Goal: Find specific page/section

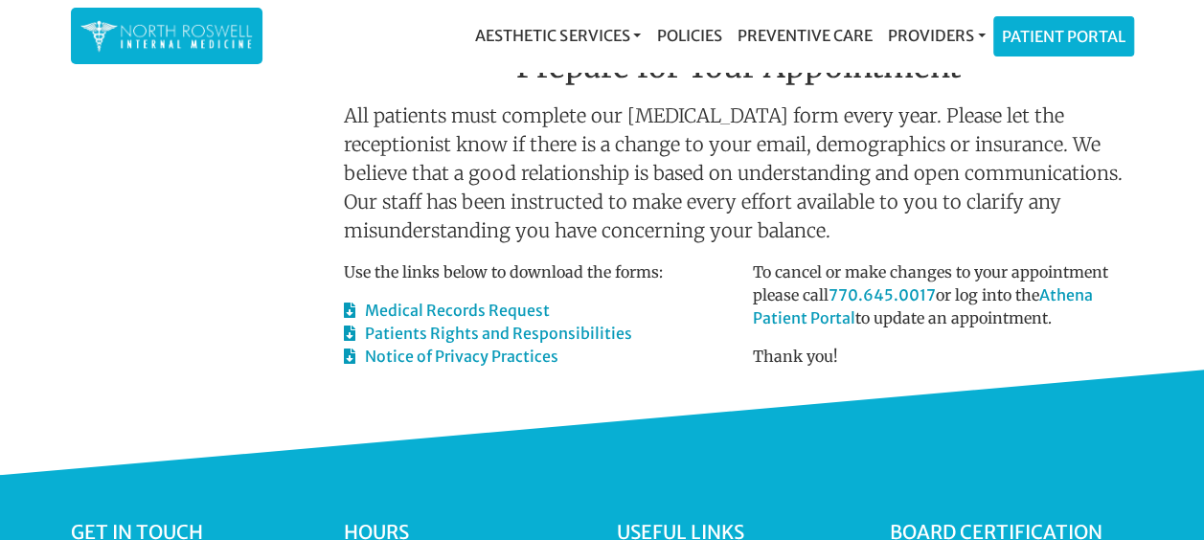
scroll to position [670, 0]
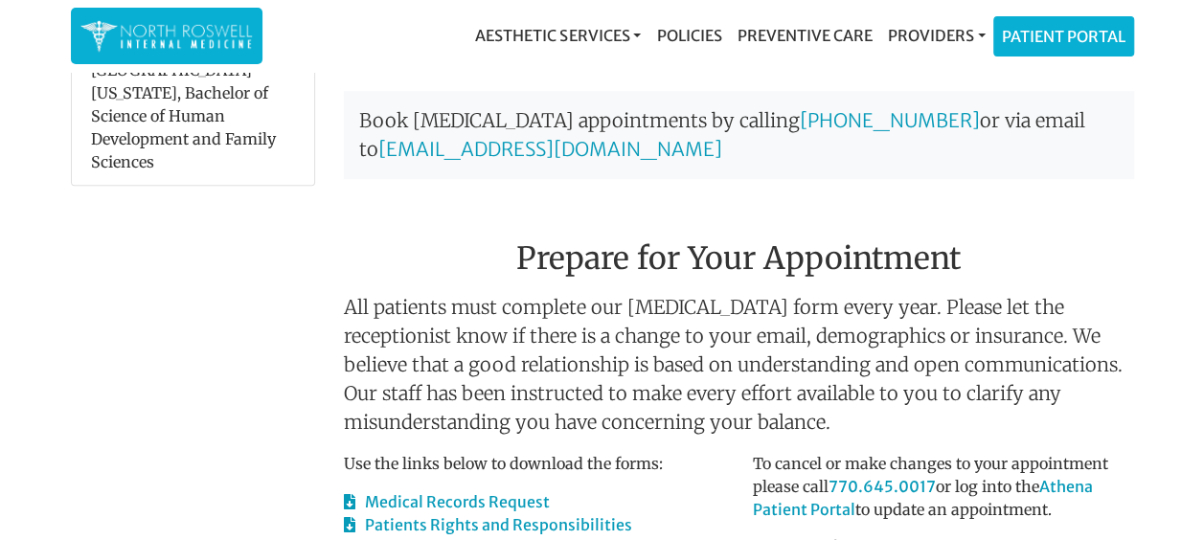
click at [97, 354] on div "Family Nurse Practitioner Special Interests Preventative Care Women’s Health Ed…" at bounding box center [192, 33] width 273 height 1176
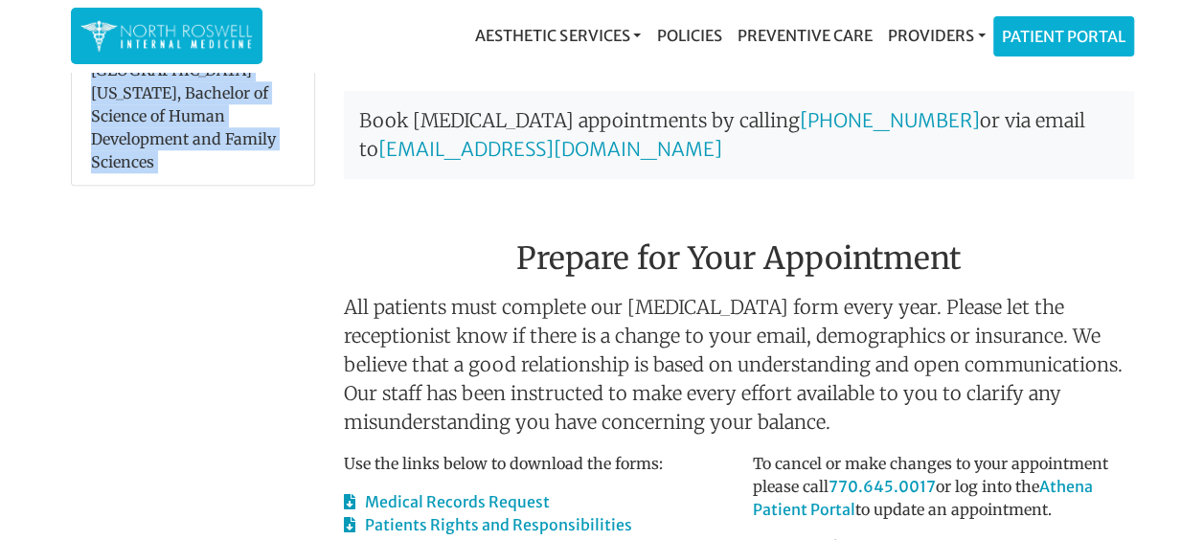
click at [97, 354] on div "Family Nurse Practitioner Special Interests Preventative Care Women’s Health Ed…" at bounding box center [192, 33] width 273 height 1176
click at [144, 311] on div "Family Nurse Practitioner Special Interests Preventative Care Women’s Health Ed…" at bounding box center [192, 33] width 273 height 1176
